Goal: Information Seeking & Learning: Learn about a topic

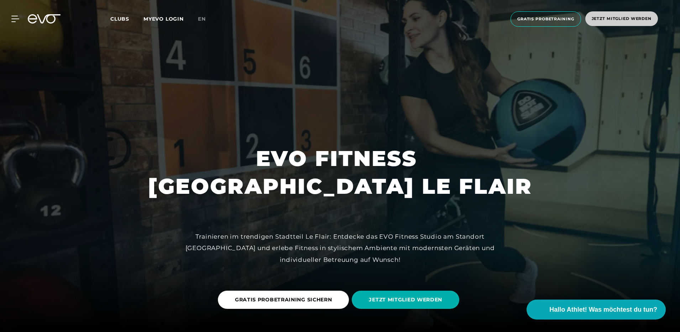
click at [610, 20] on span "Jetzt Mitglied werden" at bounding box center [621, 19] width 60 height 6
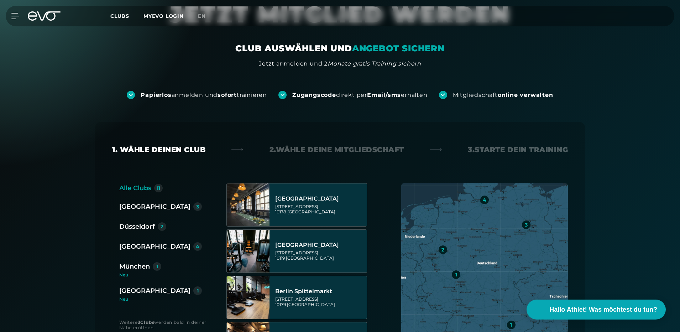
scroll to position [71, 0]
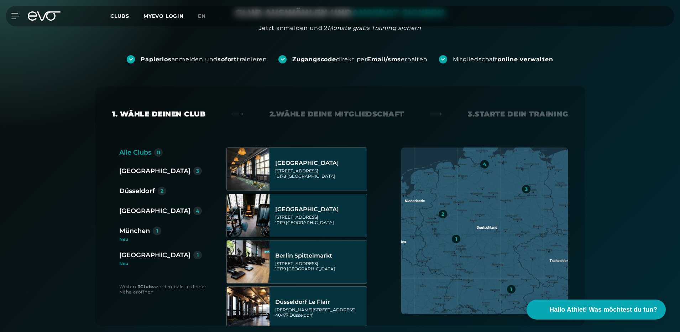
click at [136, 191] on div "Düsseldorf" at bounding box center [137, 191] width 36 height 10
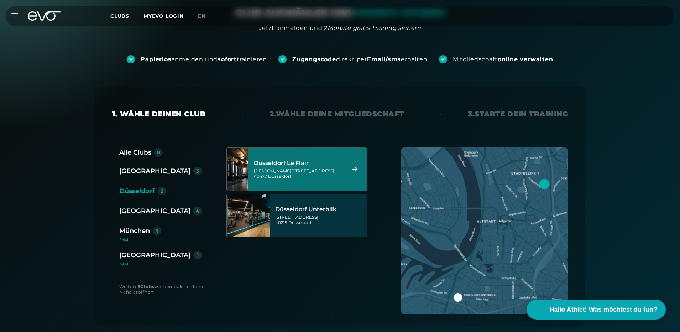
click at [308, 158] on div "[GEOGRAPHIC_DATA] Le Flair [PERSON_NAME][STREET_ADDRESS]" at bounding box center [298, 168] width 89 height 31
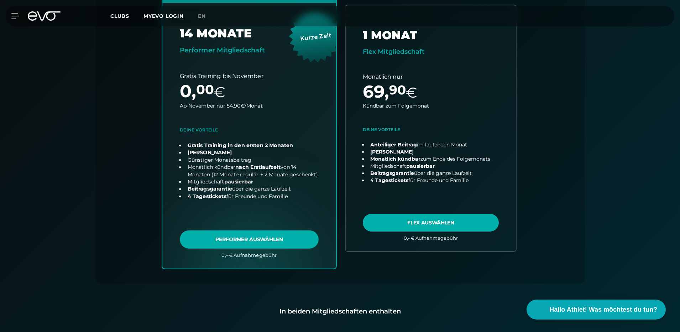
scroll to position [193, 0]
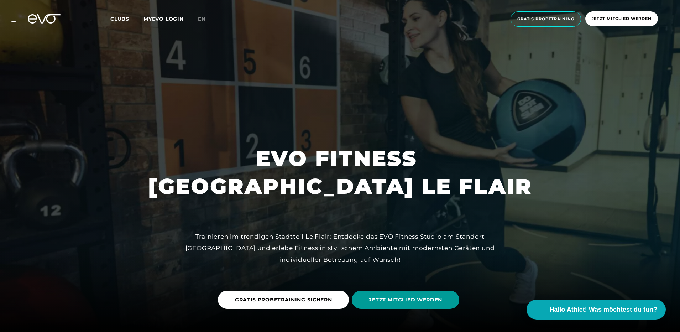
click at [388, 295] on span "JETZT MITGLIED WERDEN" at bounding box center [405, 299] width 107 height 18
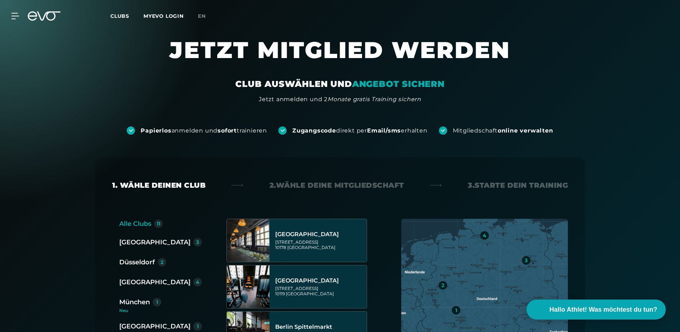
click at [123, 258] on div "Düsseldorf" at bounding box center [137, 262] width 36 height 10
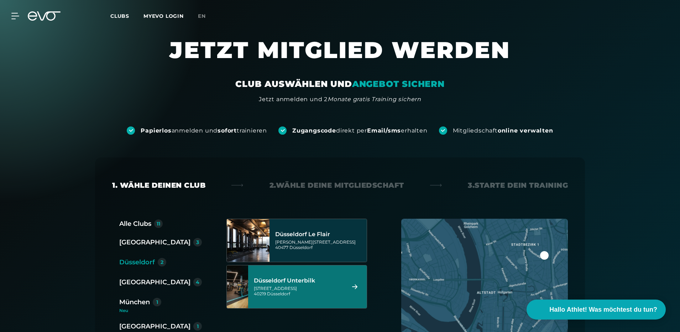
click at [264, 280] on div "Düsseldorf Unterbilk" at bounding box center [298, 280] width 89 height 7
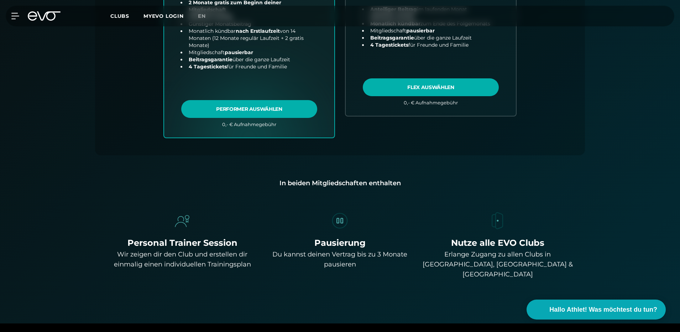
scroll to position [300, 0]
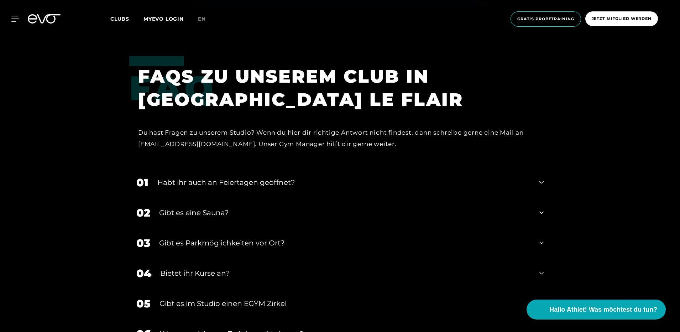
scroll to position [2313, 0]
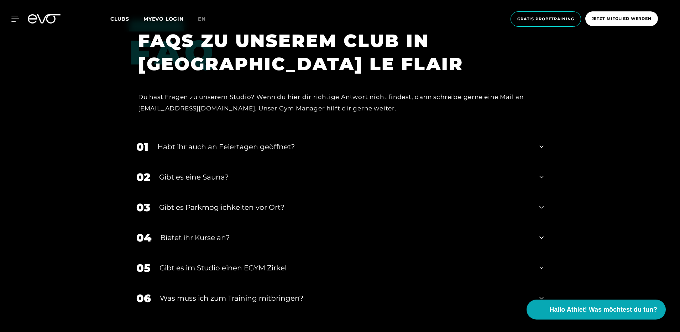
click at [296, 143] on div "Habt ihr auch an Feiertagen geöffnet?" at bounding box center [343, 146] width 373 height 11
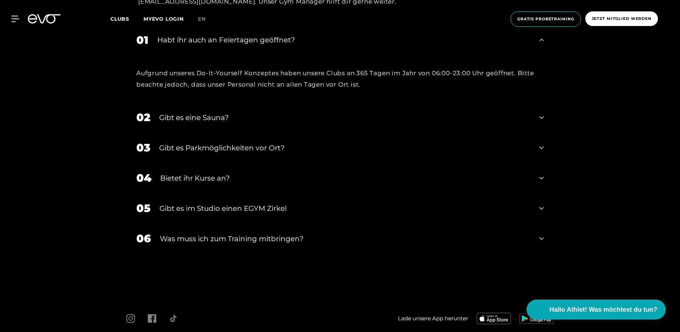
scroll to position [2455, 0]
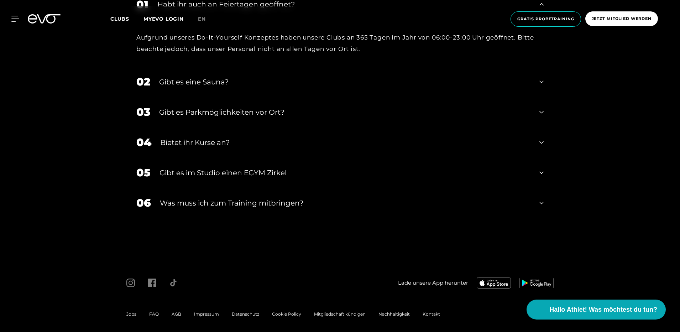
click at [268, 116] on div "Gibt es Parkmöglichkeiten vor Ort?" at bounding box center [344, 112] width 371 height 11
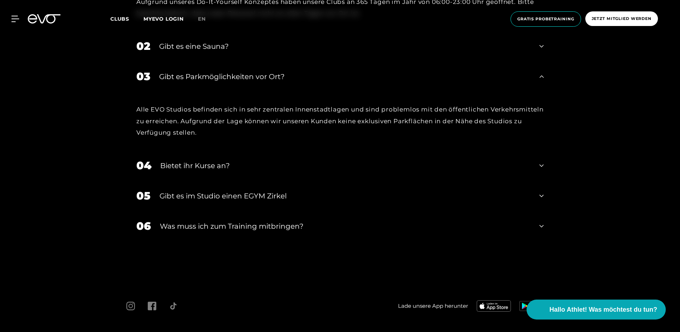
scroll to position [2518, 0]
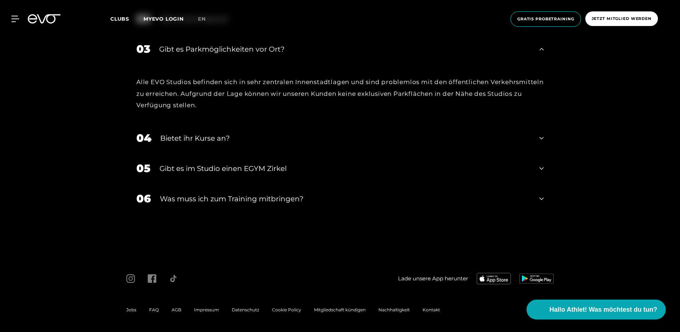
click at [213, 197] on div "Was muss ich zum Training mitbringen?" at bounding box center [345, 198] width 370 height 11
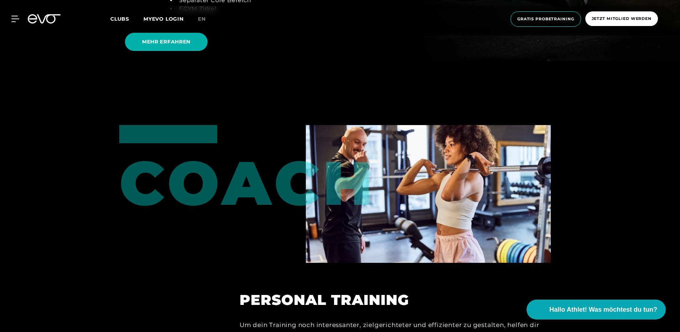
scroll to position [1462, 0]
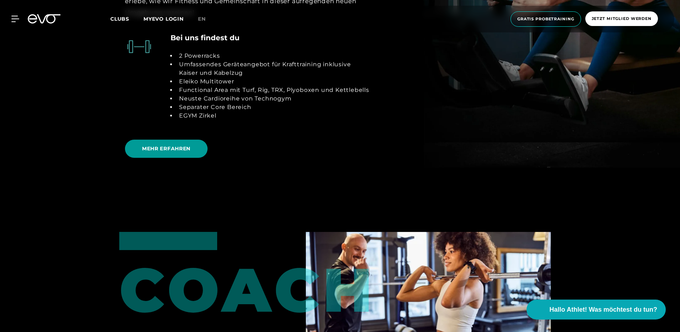
click at [187, 147] on span "MEHR ERFAHREN" at bounding box center [166, 148] width 48 height 7
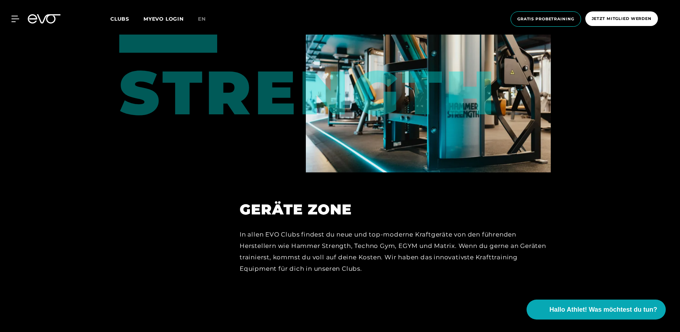
scroll to position [3010, 0]
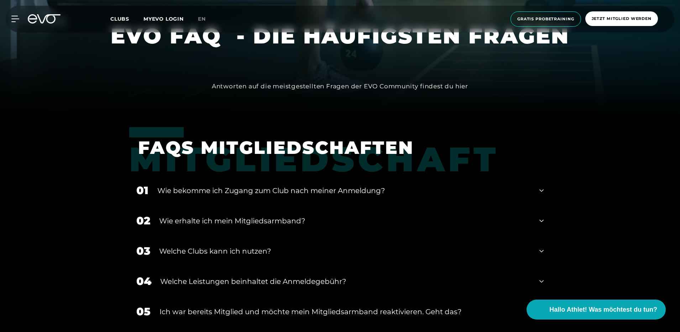
scroll to position [249, 0]
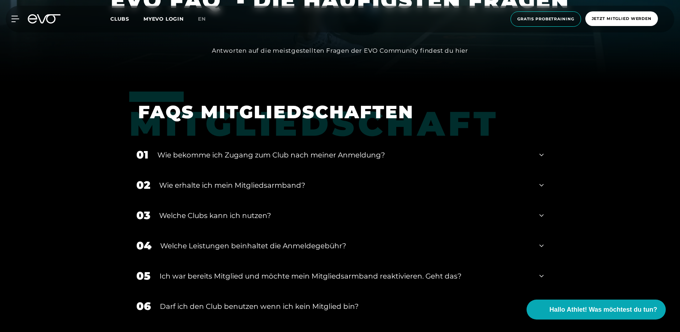
click at [277, 159] on div "Wie bekomme ich Zugang zum Club nach meiner Anmeldung?" at bounding box center [343, 154] width 373 height 11
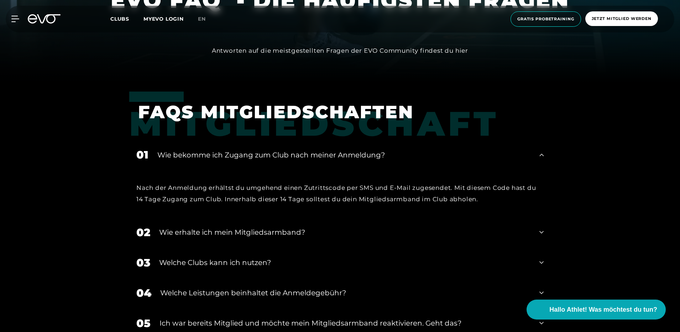
click at [277, 159] on div "Wie bekomme ich Zugang zum Club nach meiner Anmeldung?" at bounding box center [343, 154] width 373 height 11
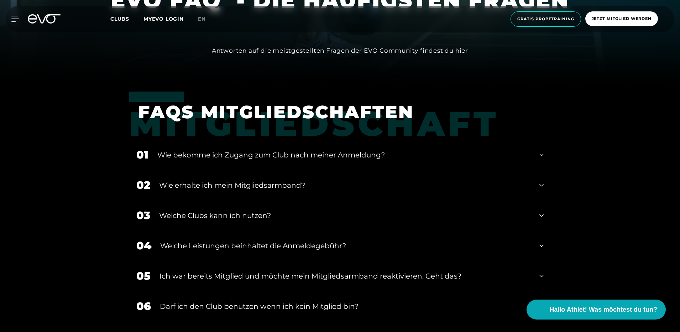
click at [278, 149] on div "Wie bekomme ich Zugang zum Club nach meiner Anmeldung?" at bounding box center [343, 154] width 373 height 11
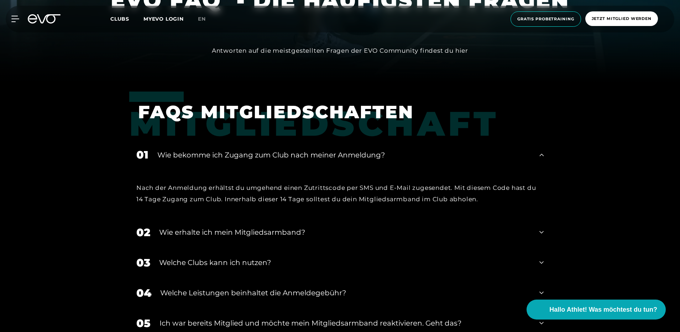
scroll to position [285, 0]
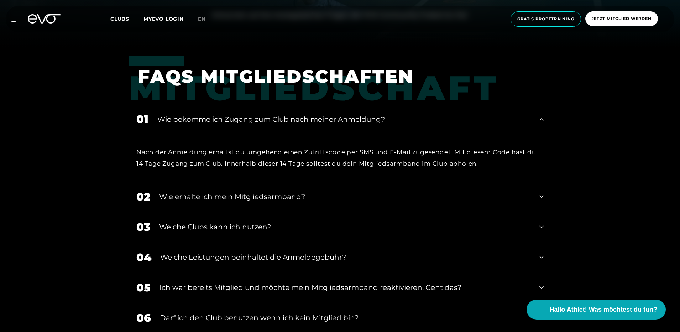
click at [263, 198] on div "Wie erhalte ich mein Mitgliedsarmband?" at bounding box center [344, 196] width 371 height 11
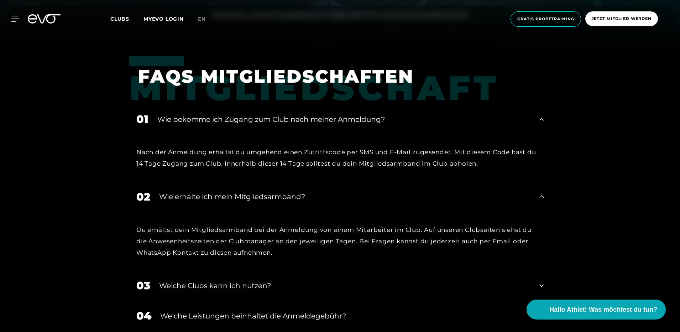
scroll to position [320, 0]
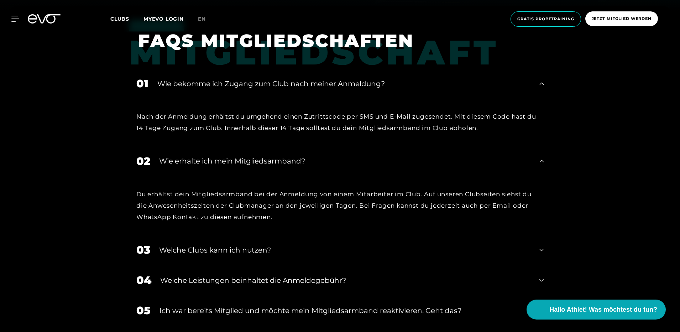
click at [211, 253] on div "Welche Clubs kann ich nutzen?" at bounding box center [344, 249] width 371 height 11
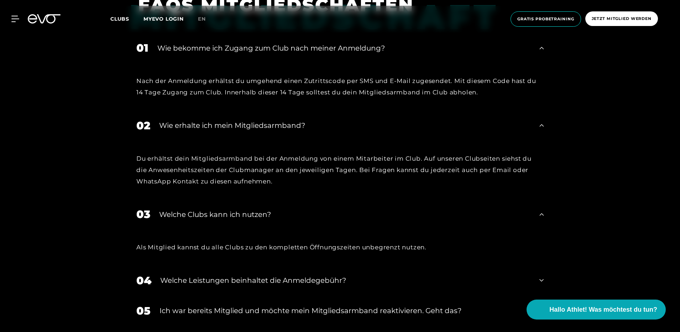
scroll to position [391, 0]
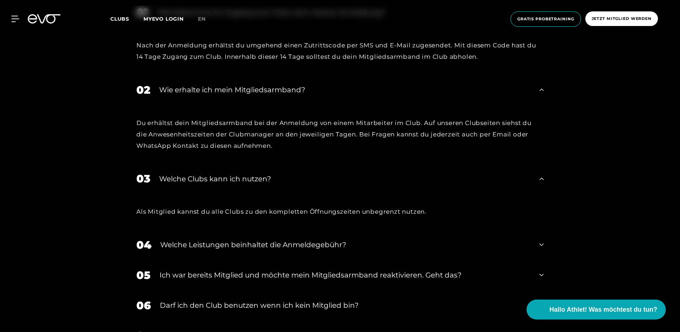
click at [257, 245] on div "Welche Leistungen beinhaltet die Anmeldegebühr?" at bounding box center [345, 244] width 370 height 11
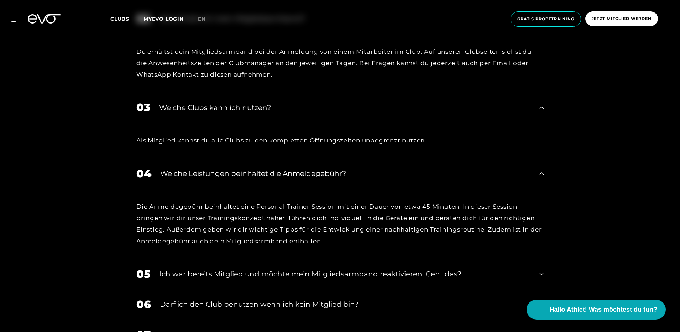
scroll to position [498, 0]
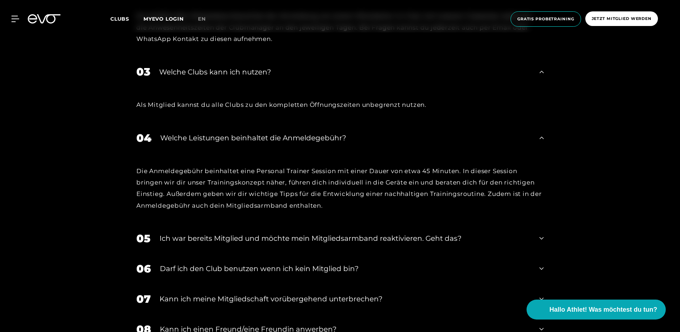
click at [250, 242] on div "Ich war bereits Mitglied und möchte mein Mitgliedsarmband reaktivieren. Geht da…" at bounding box center [344, 238] width 371 height 11
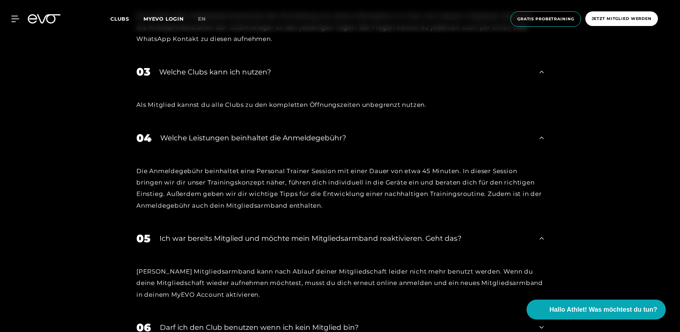
scroll to position [569, 0]
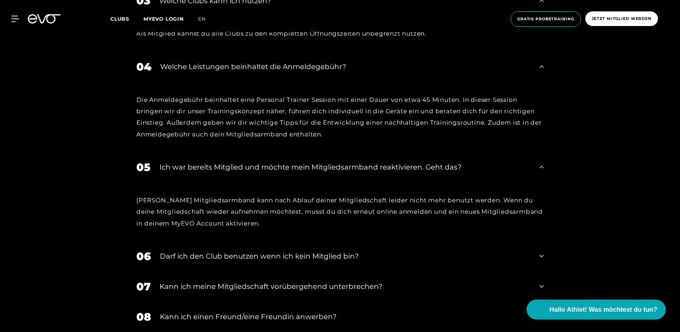
click at [225, 257] on div "Darf ich den Club benutzen wenn ich kein Mitglied bin?" at bounding box center [345, 255] width 370 height 11
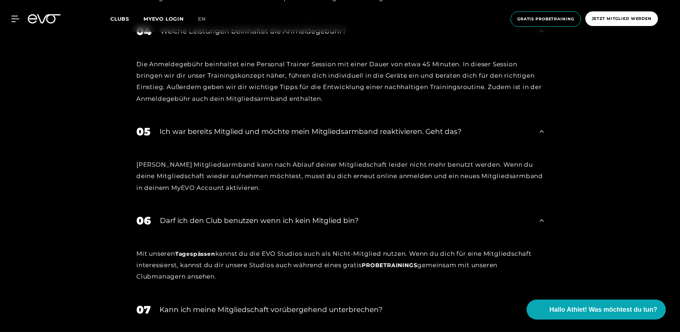
scroll to position [640, 0]
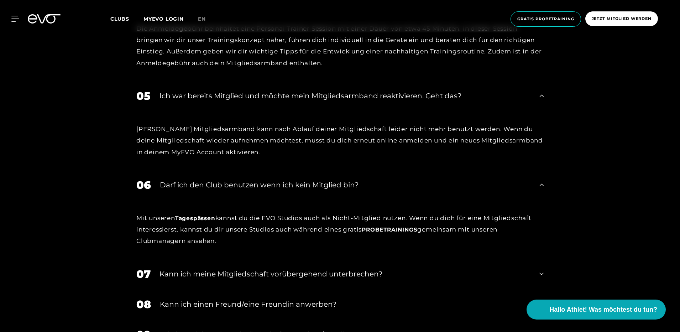
click at [194, 282] on div "07 Kann ich meine Mitgliedschaft vorübergehend unterbrechen?" at bounding box center [339, 274] width 421 height 30
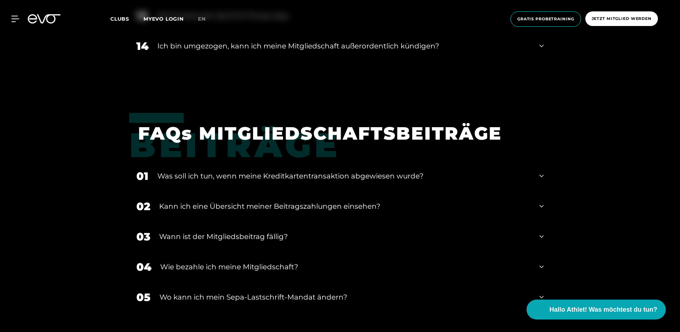
scroll to position [854, 0]
